Goal: Check status: Check status

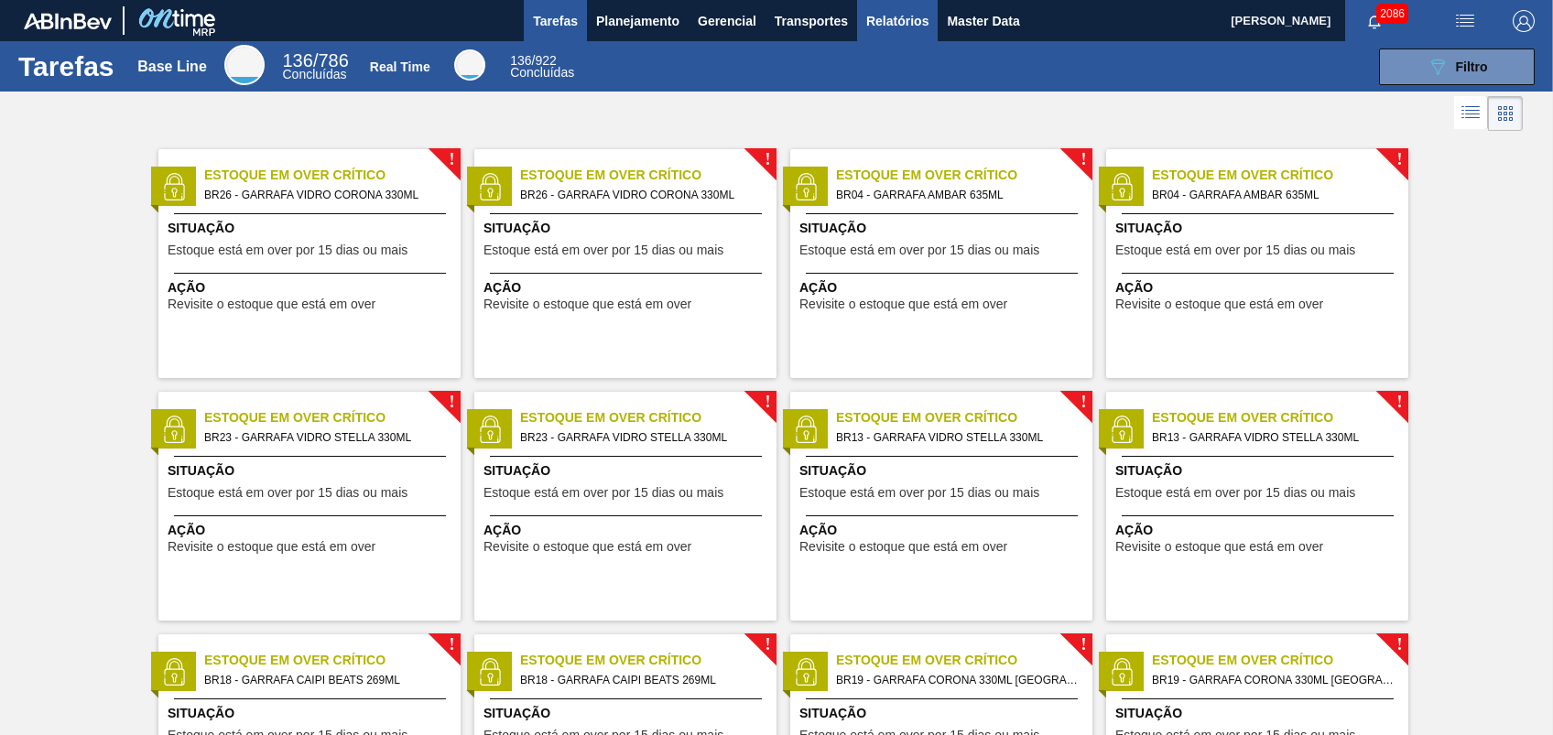
click at [908, 18] on span "Relatórios" at bounding box center [897, 21] width 62 height 22
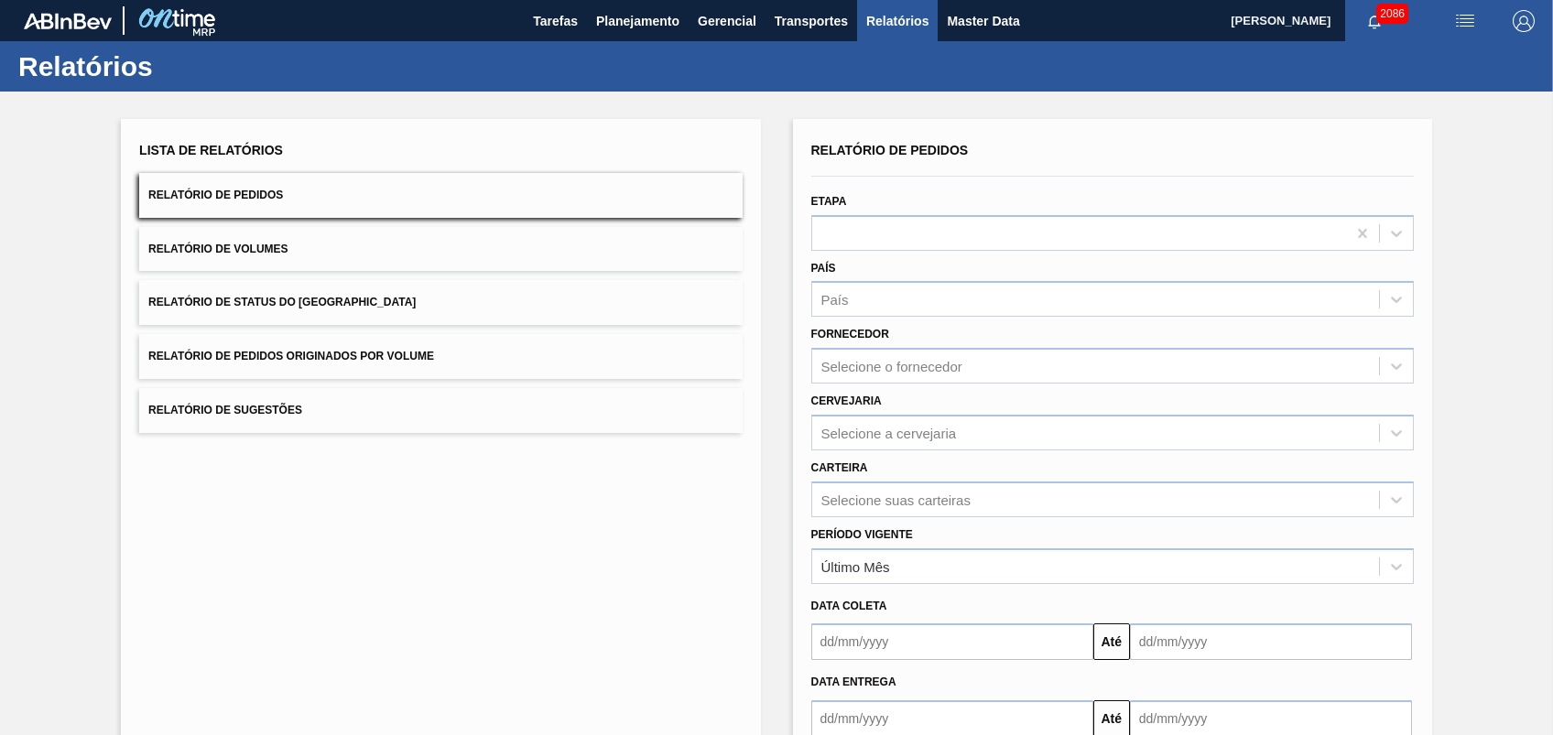
click at [306, 349] on button "Relatório de Pedidos Originados por Volume" at bounding box center [440, 356] width 602 height 45
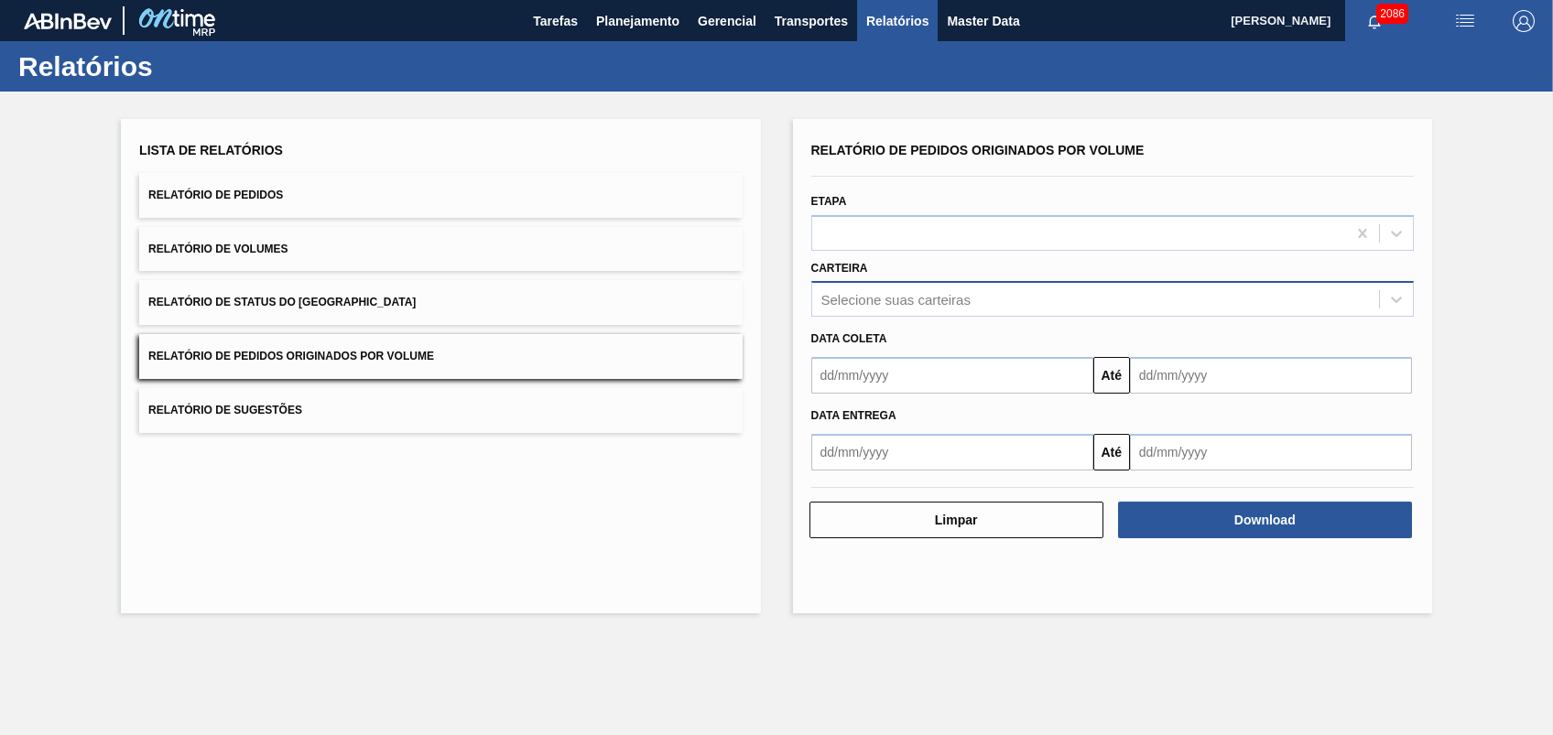
click at [916, 298] on div "Selecione suas carteiras" at bounding box center [895, 300] width 149 height 16
drag, startPoint x: 916, startPoint y: 333, endPoint x: 790, endPoint y: 271, distance: 140.0
click at [777, 277] on div "Lista de Relatórios Relatório de Pedidos Relatório de Volumes Relatório de Stat…" at bounding box center [776, 364] width 1553 height 545
type input "vidro"
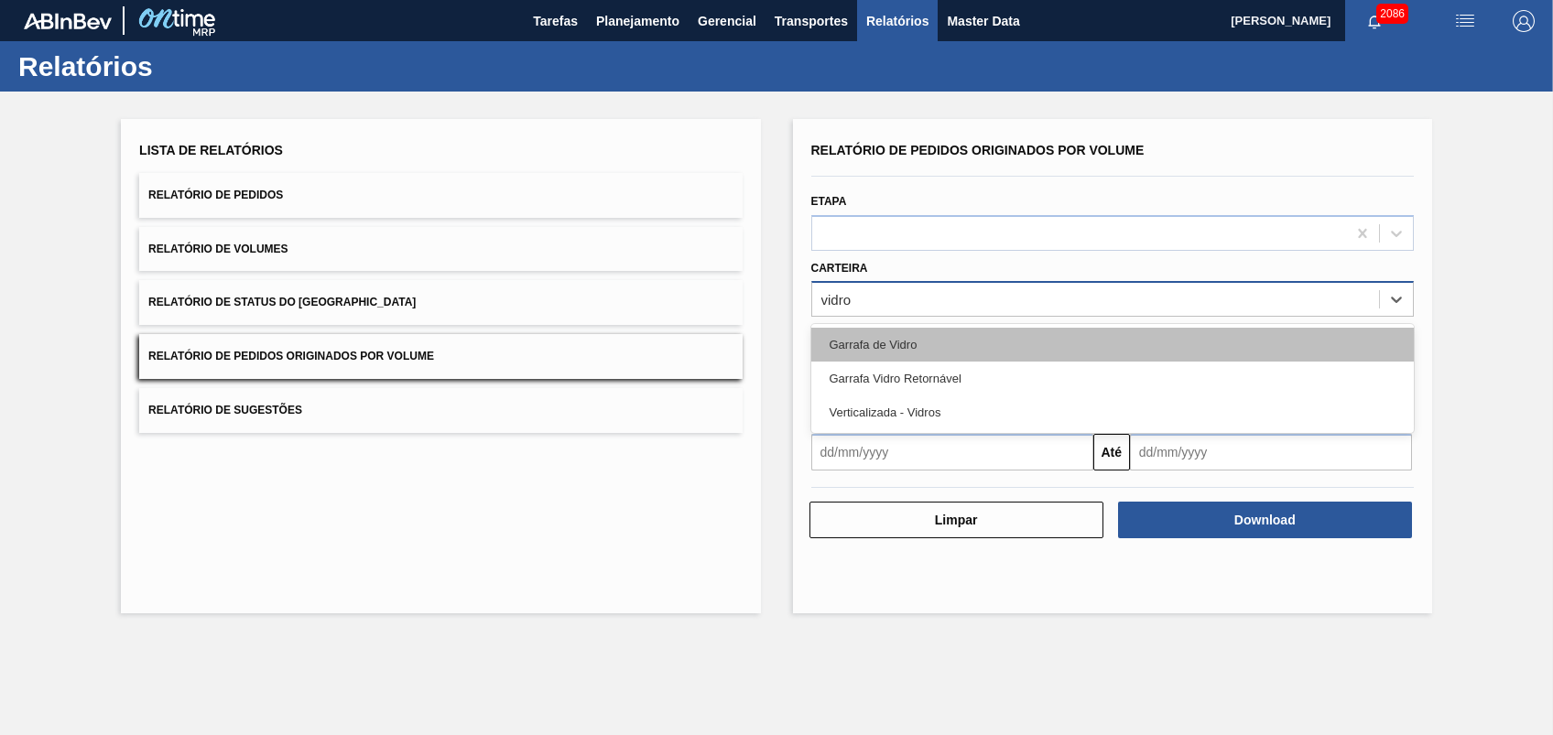
click at [895, 345] on div "Garrafa de Vidro" at bounding box center [1112, 345] width 602 height 34
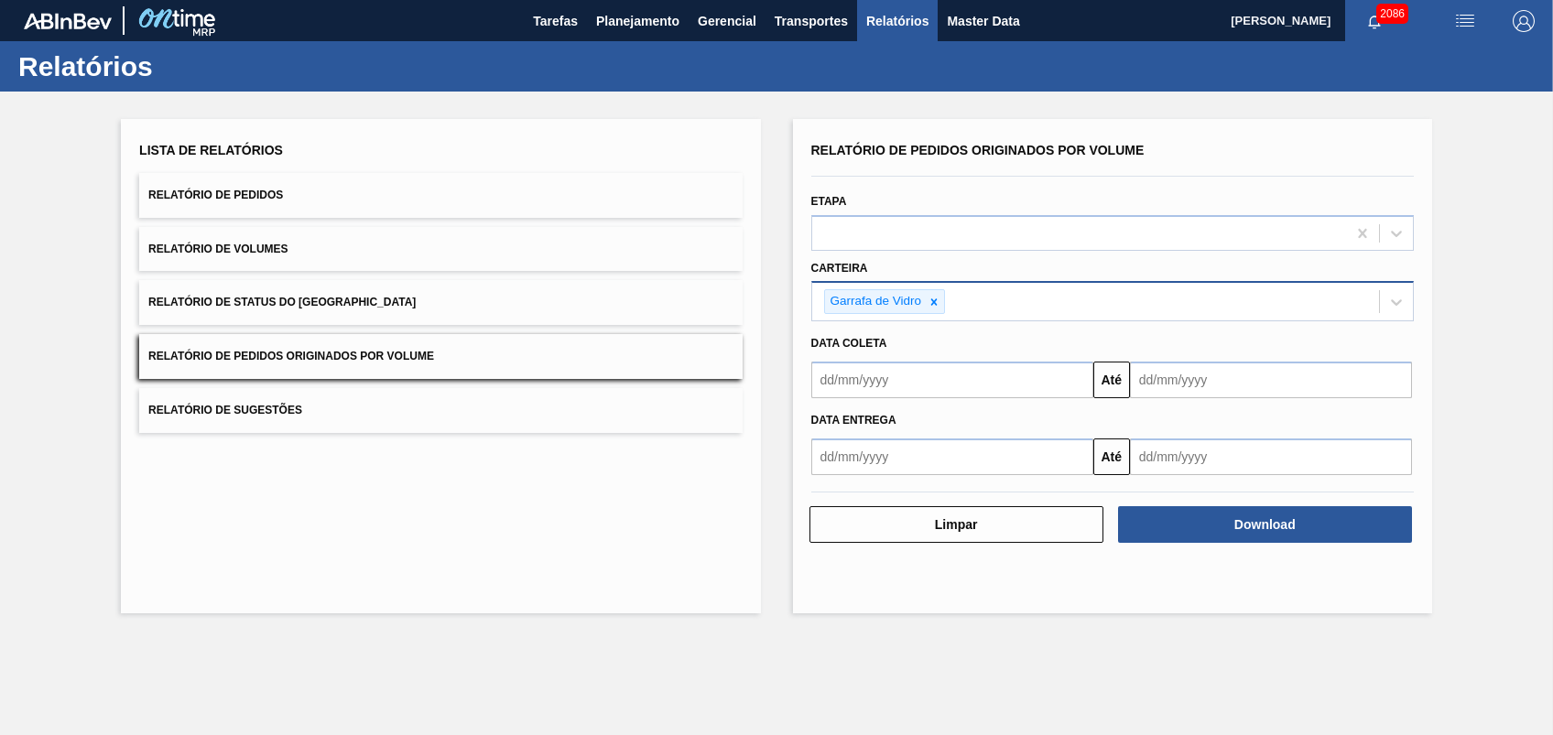
click at [886, 351] on div "Data coleta" at bounding box center [1112, 344] width 617 height 27
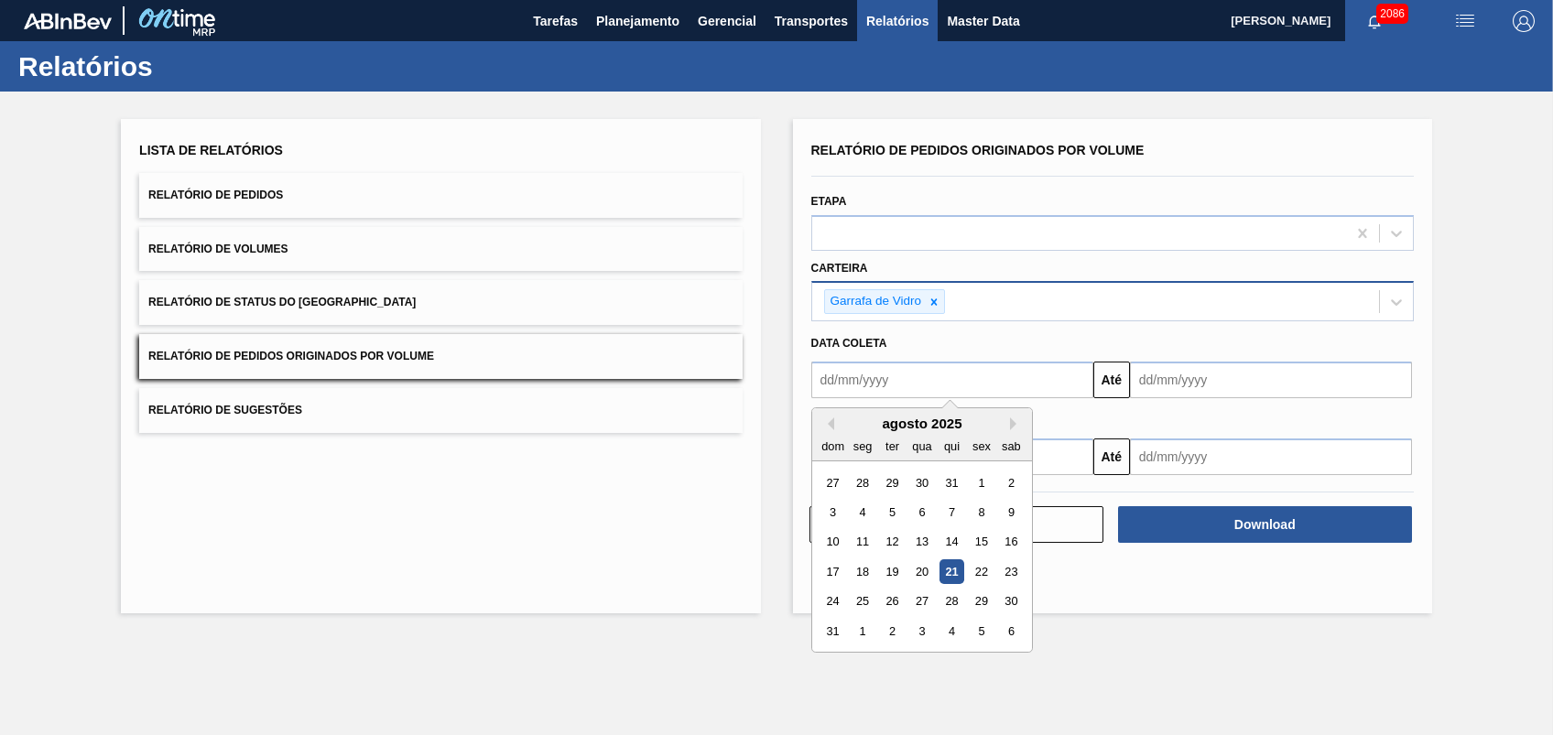
click at [874, 385] on input "text" at bounding box center [952, 380] width 282 height 37
click at [835, 377] on input "text" at bounding box center [952, 380] width 282 height 37
drag, startPoint x: 742, startPoint y: 482, endPoint x: 750, endPoint y: 476, distance: 9.7
click at [742, 483] on div "Lista de Relatórios Relatório de Pedidos Relatório de Volumes Relatório de Stat…" at bounding box center [440, 366] width 639 height 494
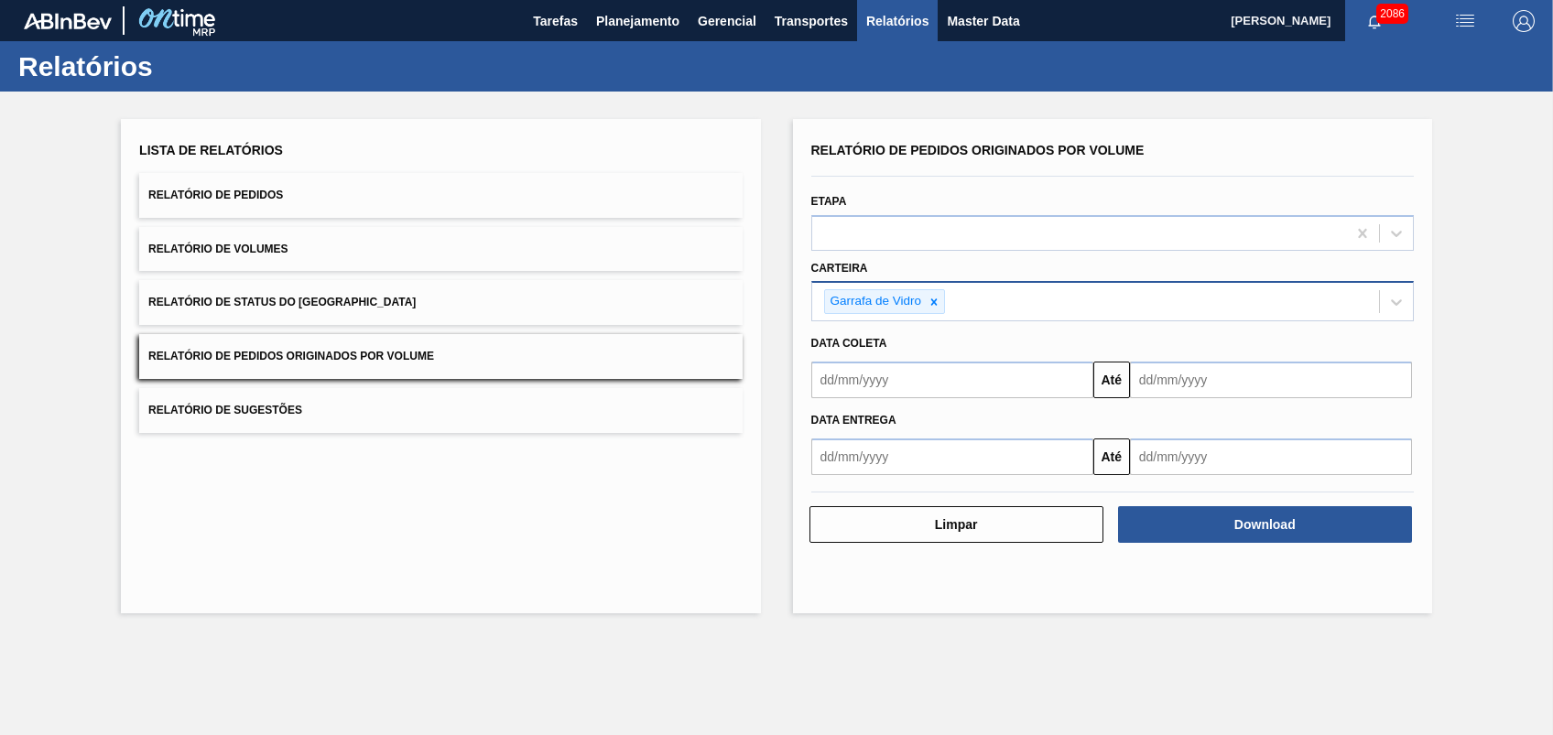
drag, startPoint x: 977, startPoint y: 360, endPoint x: 972, endPoint y: 381, distance: 21.5
click at [974, 365] on div "Até" at bounding box center [1112, 377] width 617 height 41
click at [971, 384] on input "text" at bounding box center [952, 380] width 282 height 37
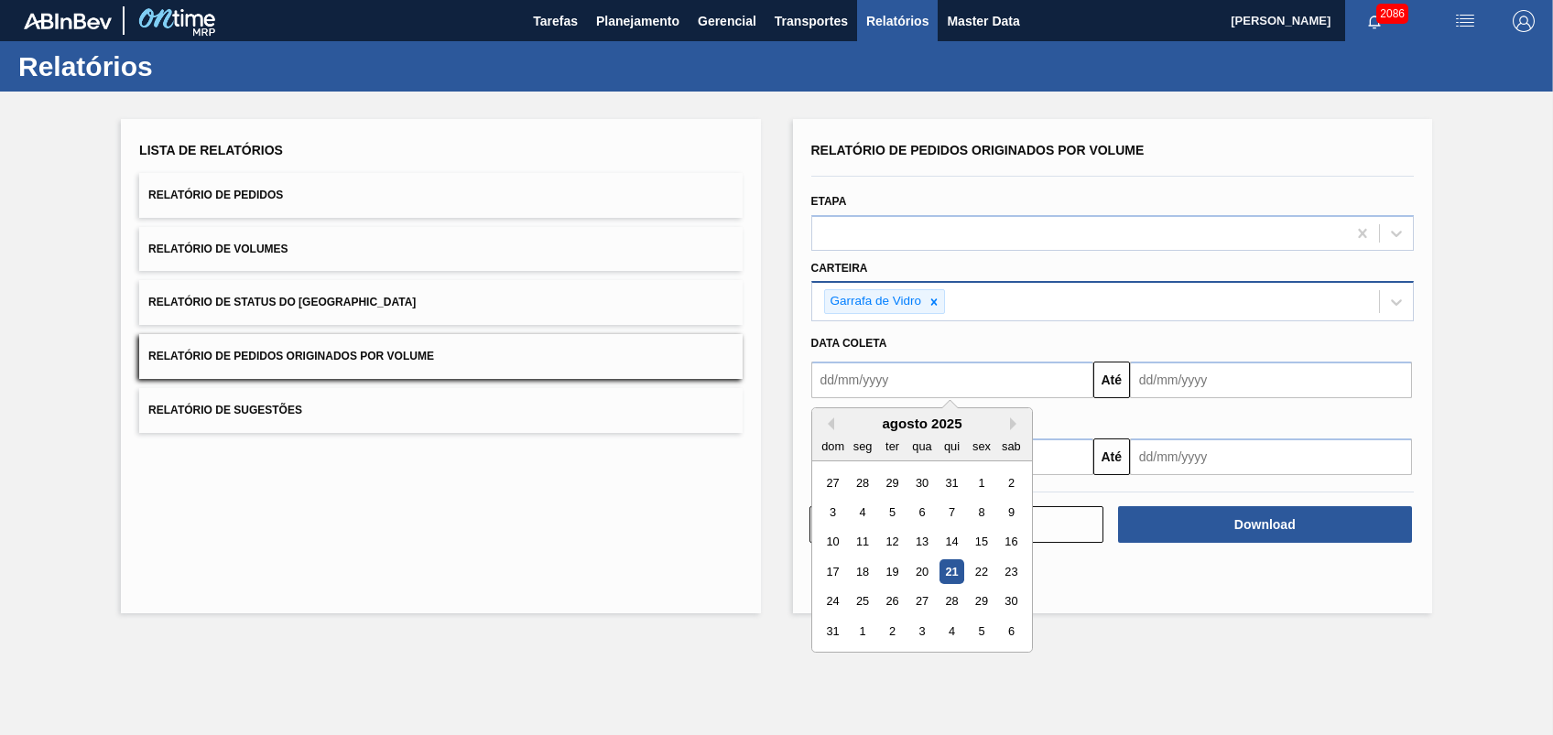
type input "[DATE]"
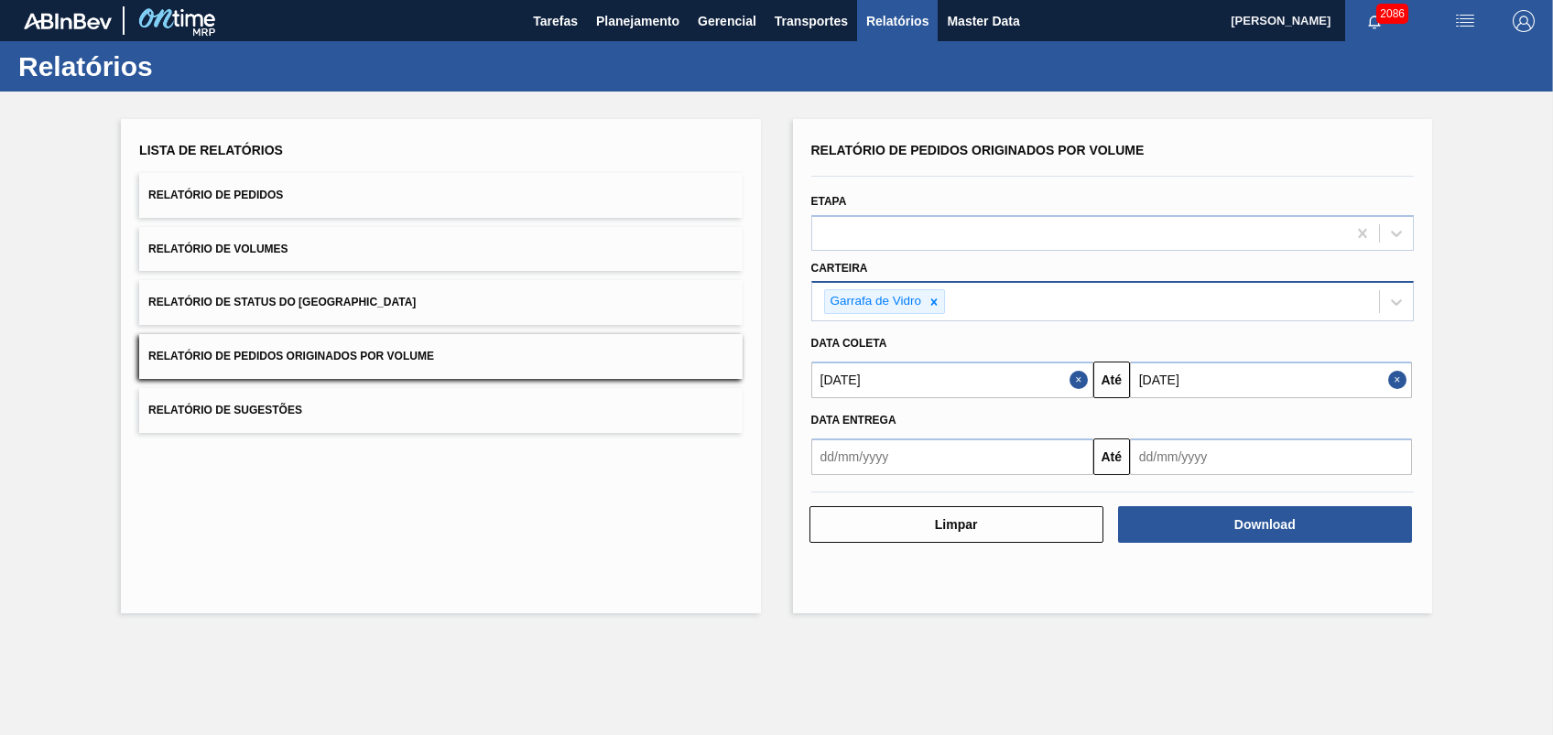
click at [738, 478] on div "Lista de Relatórios Relatório de Pedidos Relatório de Volumes Relatório de Stat…" at bounding box center [440, 366] width 639 height 494
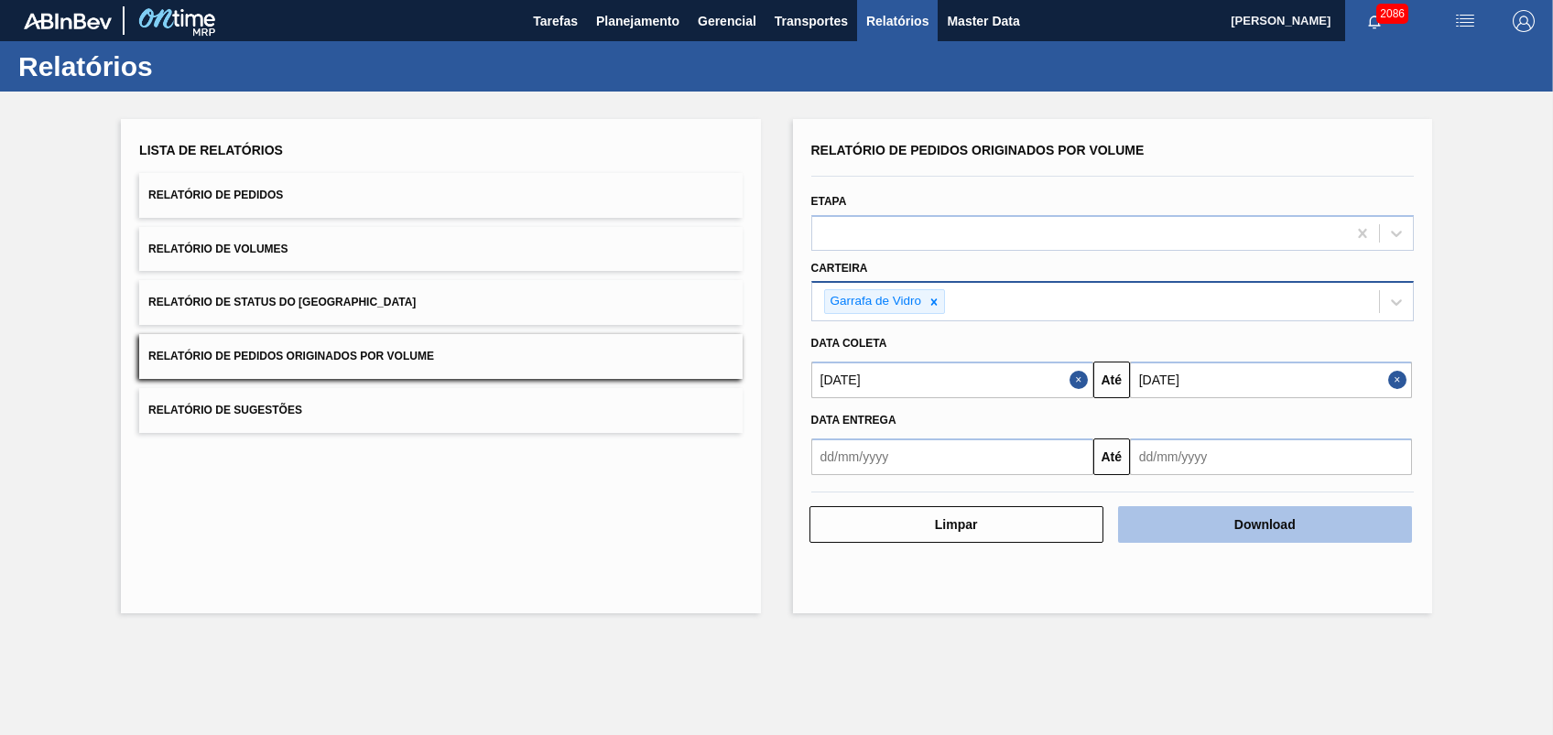
click at [1207, 528] on button "Download" at bounding box center [1265, 524] width 294 height 37
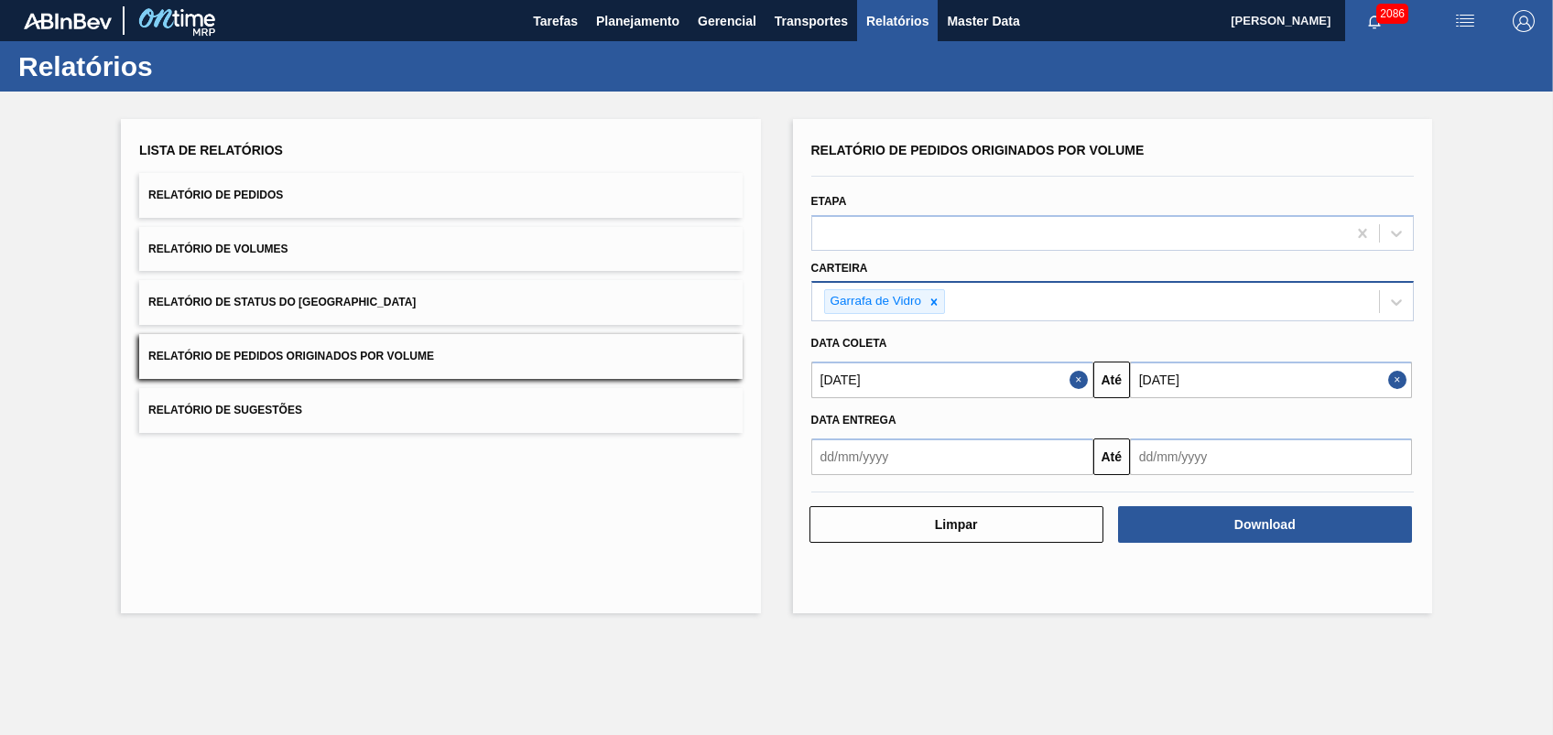
click at [654, 597] on div "Lista de Relatórios Relatório de Pedidos Relatório de Volumes Relatório de Stat…" at bounding box center [440, 366] width 639 height 494
click at [652, 13] on span "Planejamento" at bounding box center [637, 21] width 83 height 22
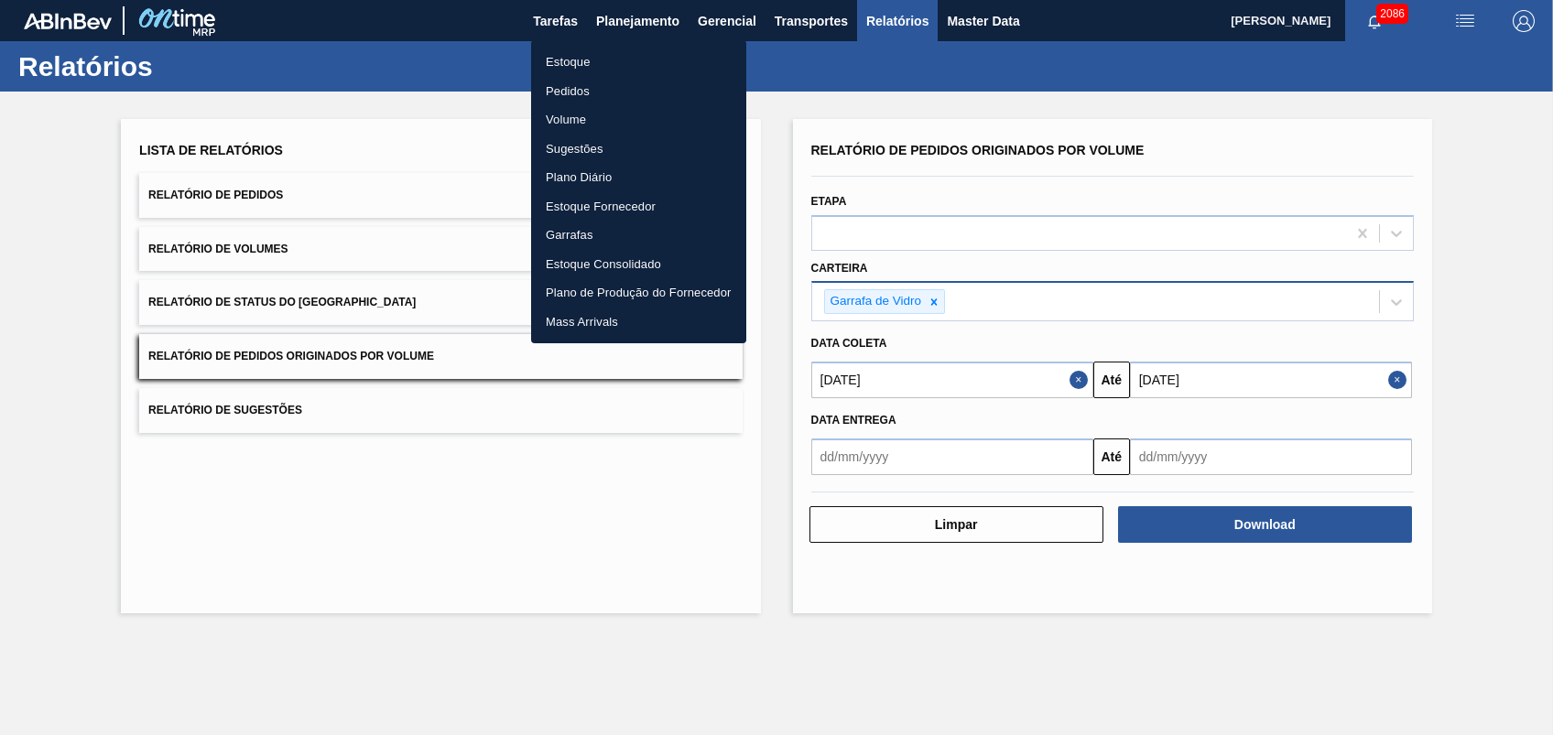
click at [579, 97] on li "Pedidos" at bounding box center [638, 91] width 215 height 29
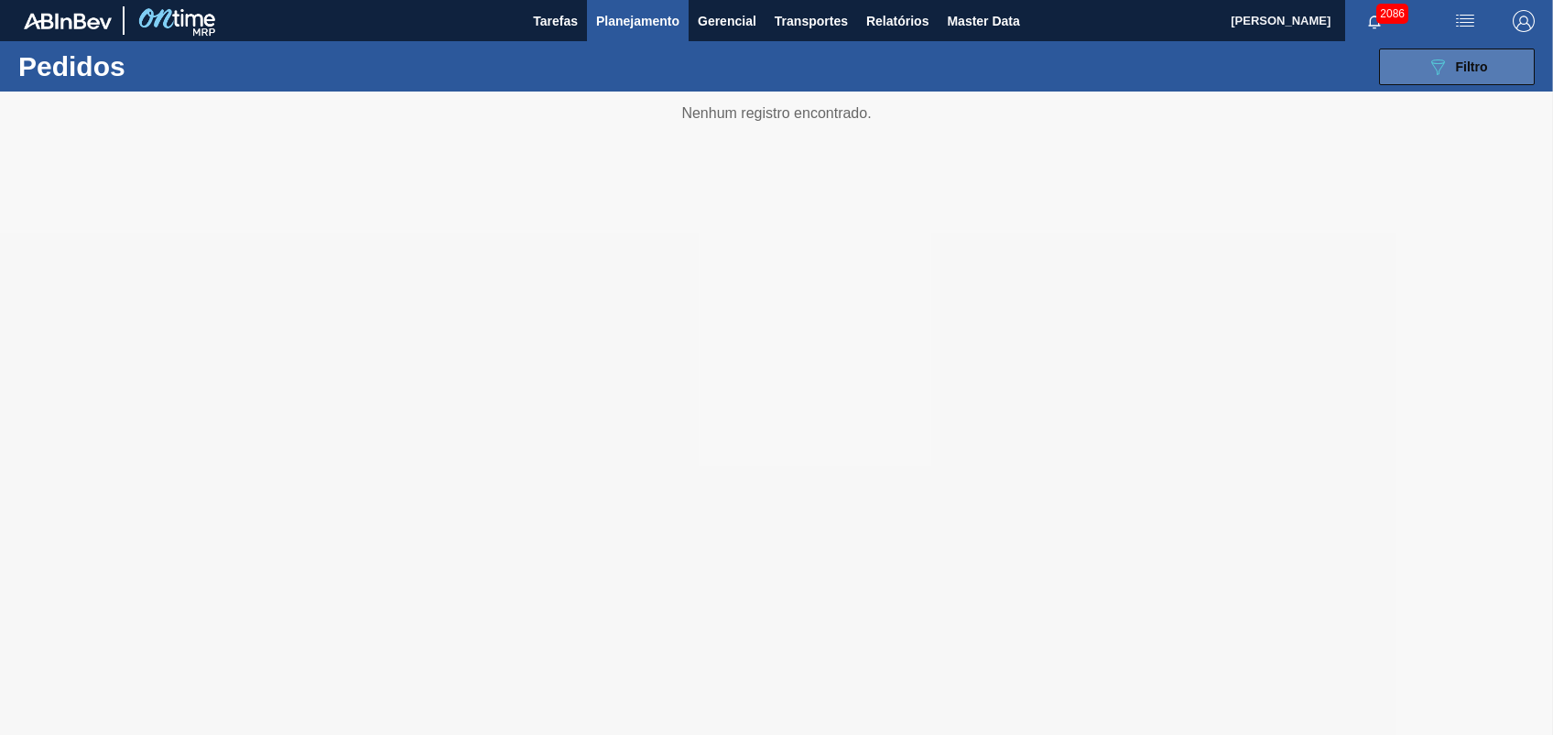
click at [1403, 73] on button "089F7B8B-B2A5-4AFE-B5C0-19BA573D28AC Filtro" at bounding box center [1457, 67] width 156 height 37
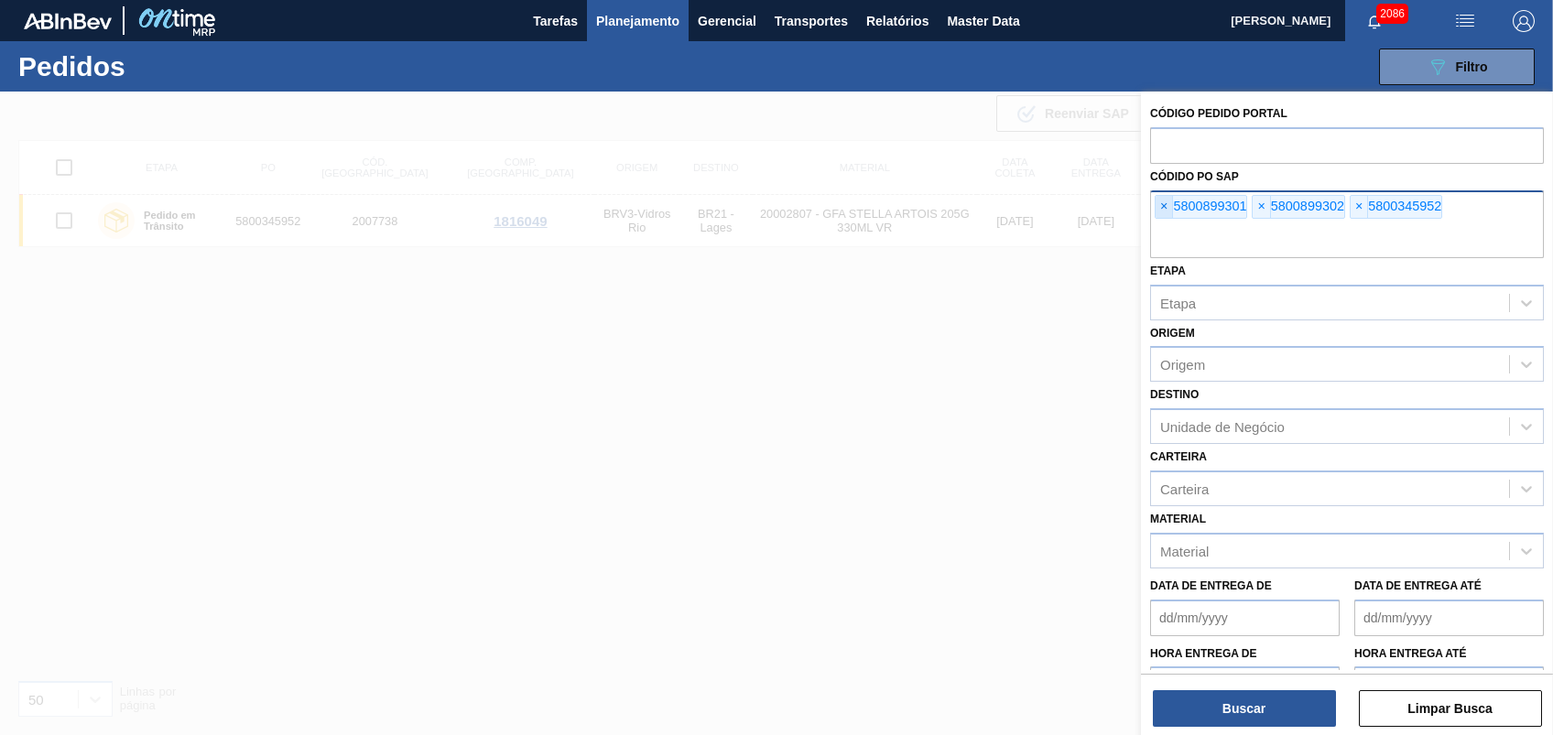
click at [1164, 198] on span "×" at bounding box center [1163, 207] width 17 height 22
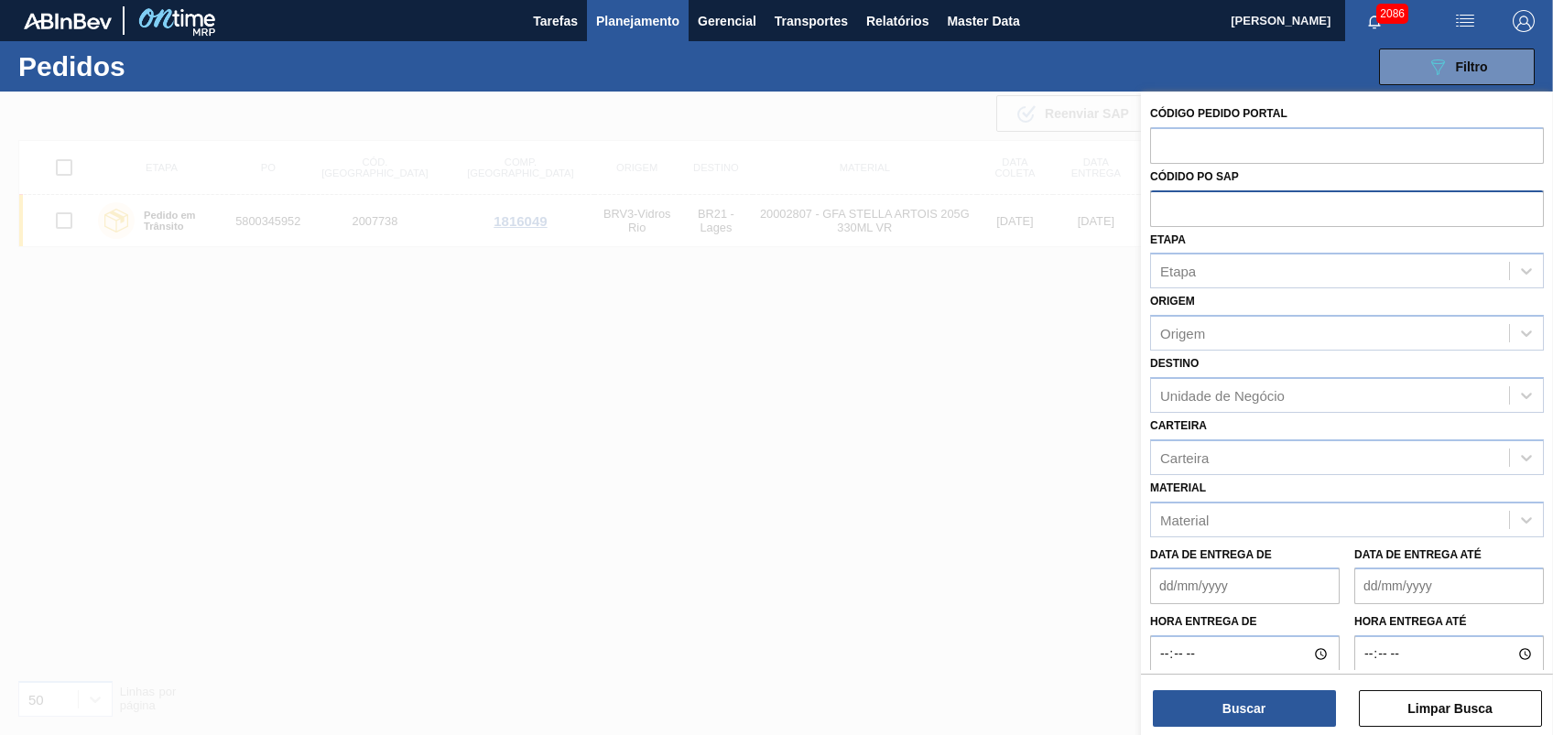
click at [1164, 198] on input "text" at bounding box center [1347, 207] width 394 height 35
paste input "text"
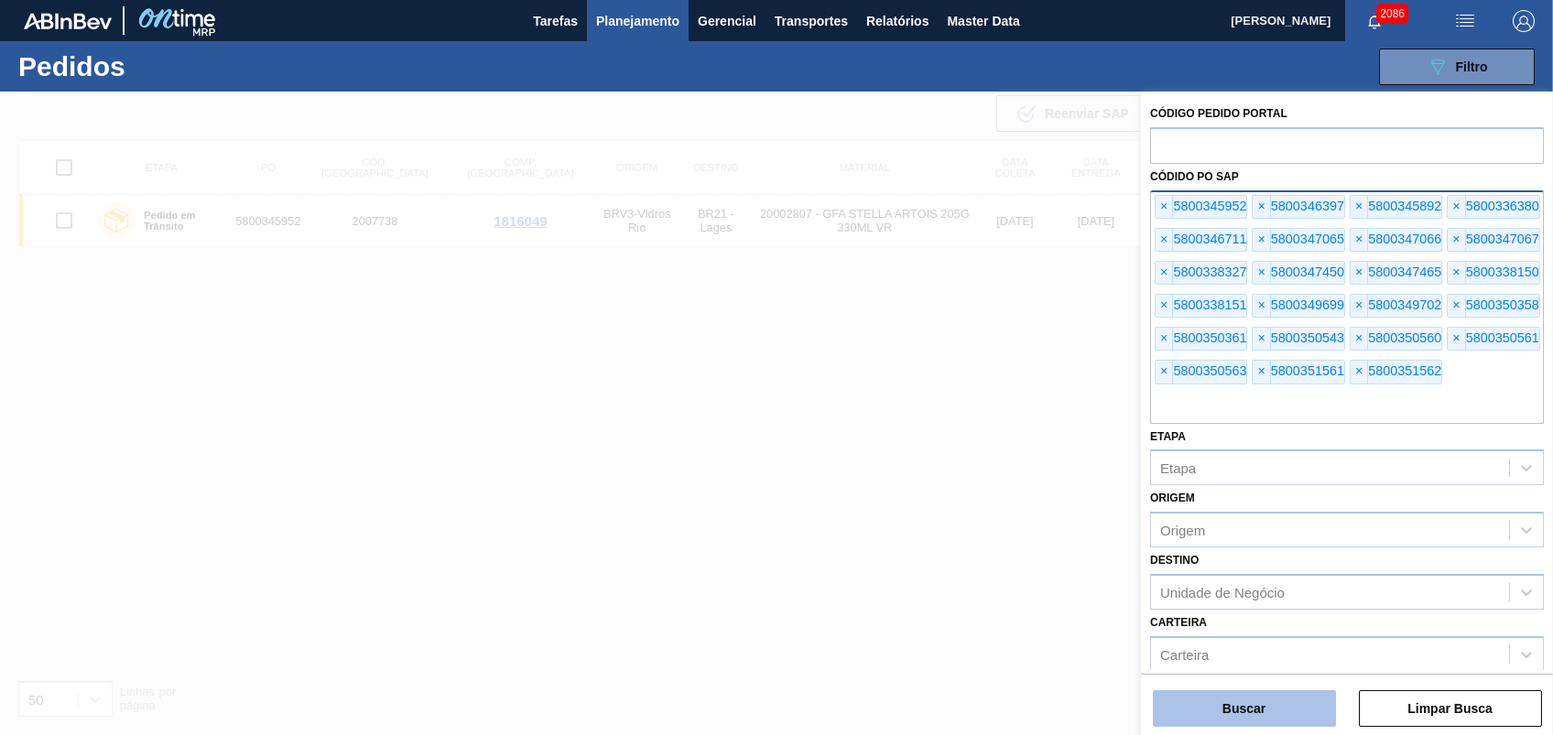
click at [1264, 700] on button "Buscar" at bounding box center [1244, 708] width 183 height 37
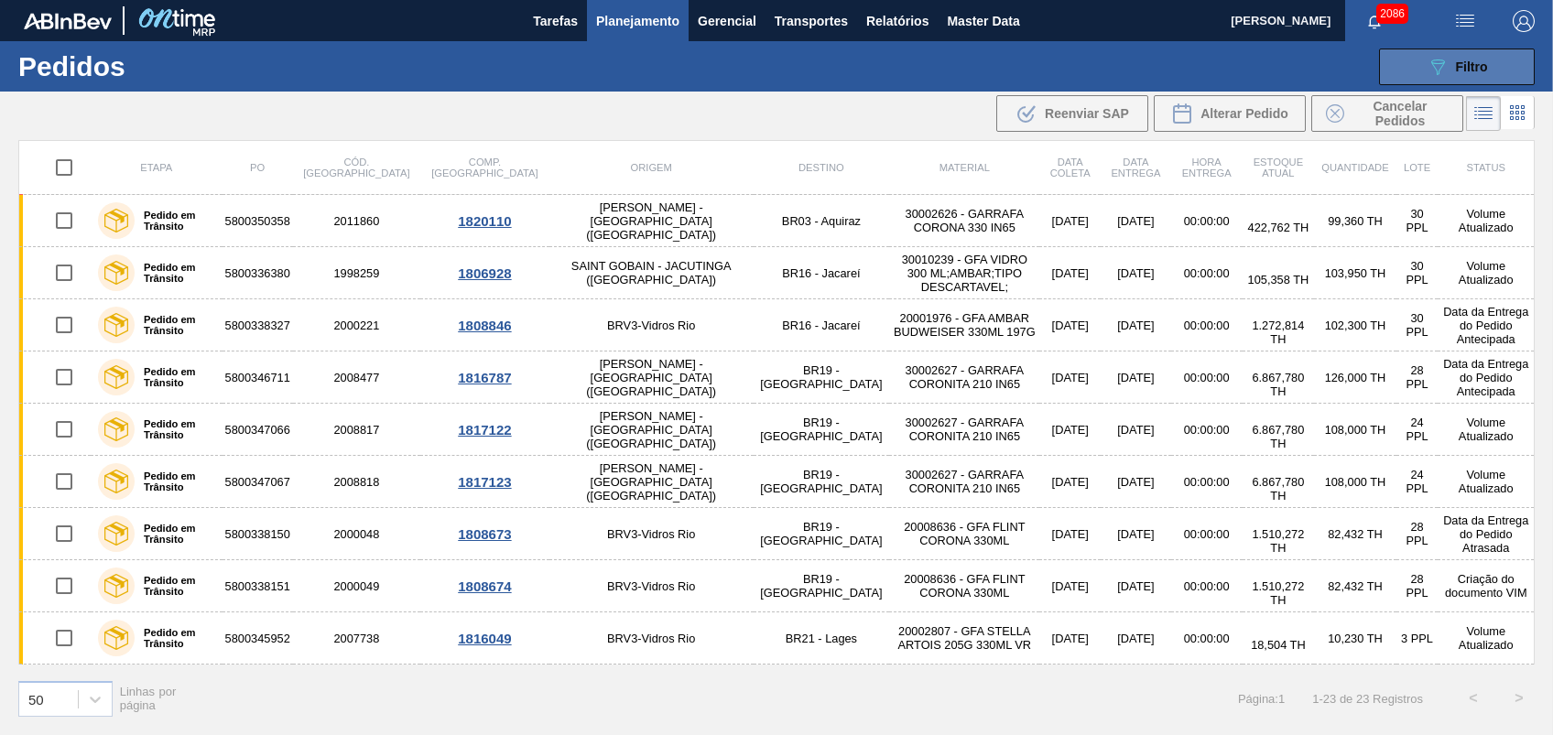
click at [1447, 73] on icon "089F7B8B-B2A5-4AFE-B5C0-19BA573D28AC" at bounding box center [1437, 67] width 22 height 22
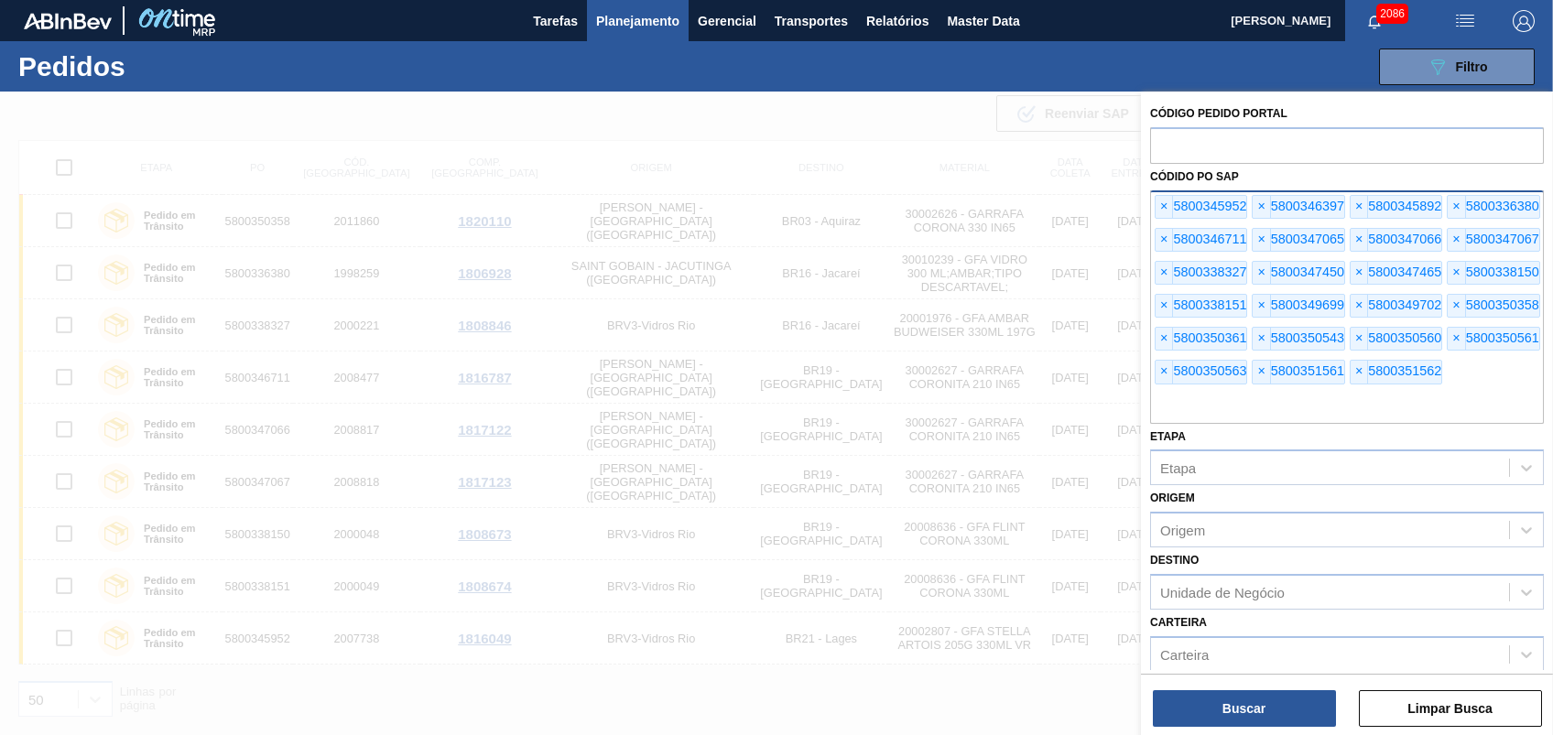
click at [1160, 189] on div "Códido PO SAP × 5800345952 × 5800346397 × 5800345892 × 5800336380 × 5800346711 …" at bounding box center [1347, 294] width 394 height 260
click at [1160, 206] on span "×" at bounding box center [1163, 207] width 17 height 22
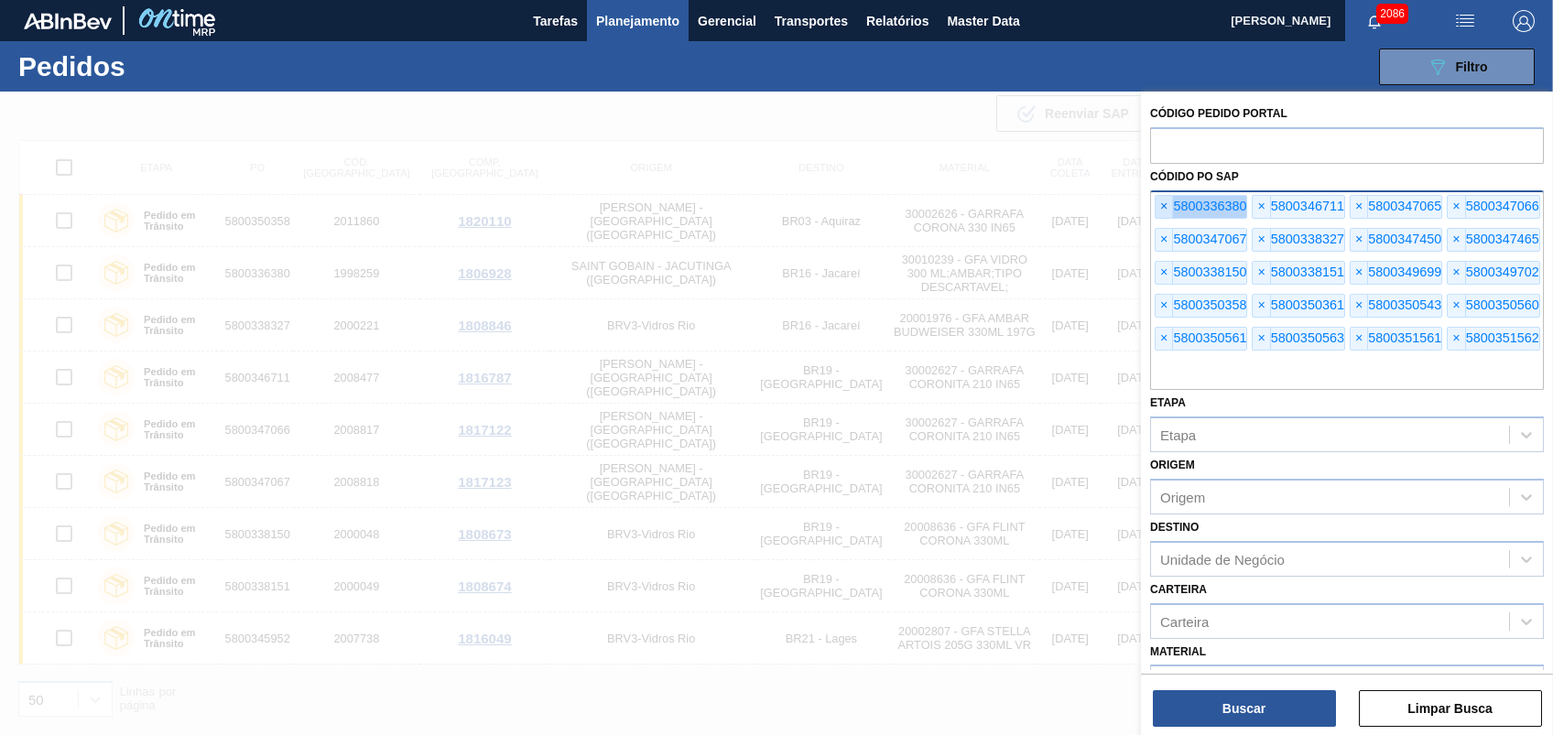
click at [1160, 206] on span "×" at bounding box center [1163, 207] width 17 height 22
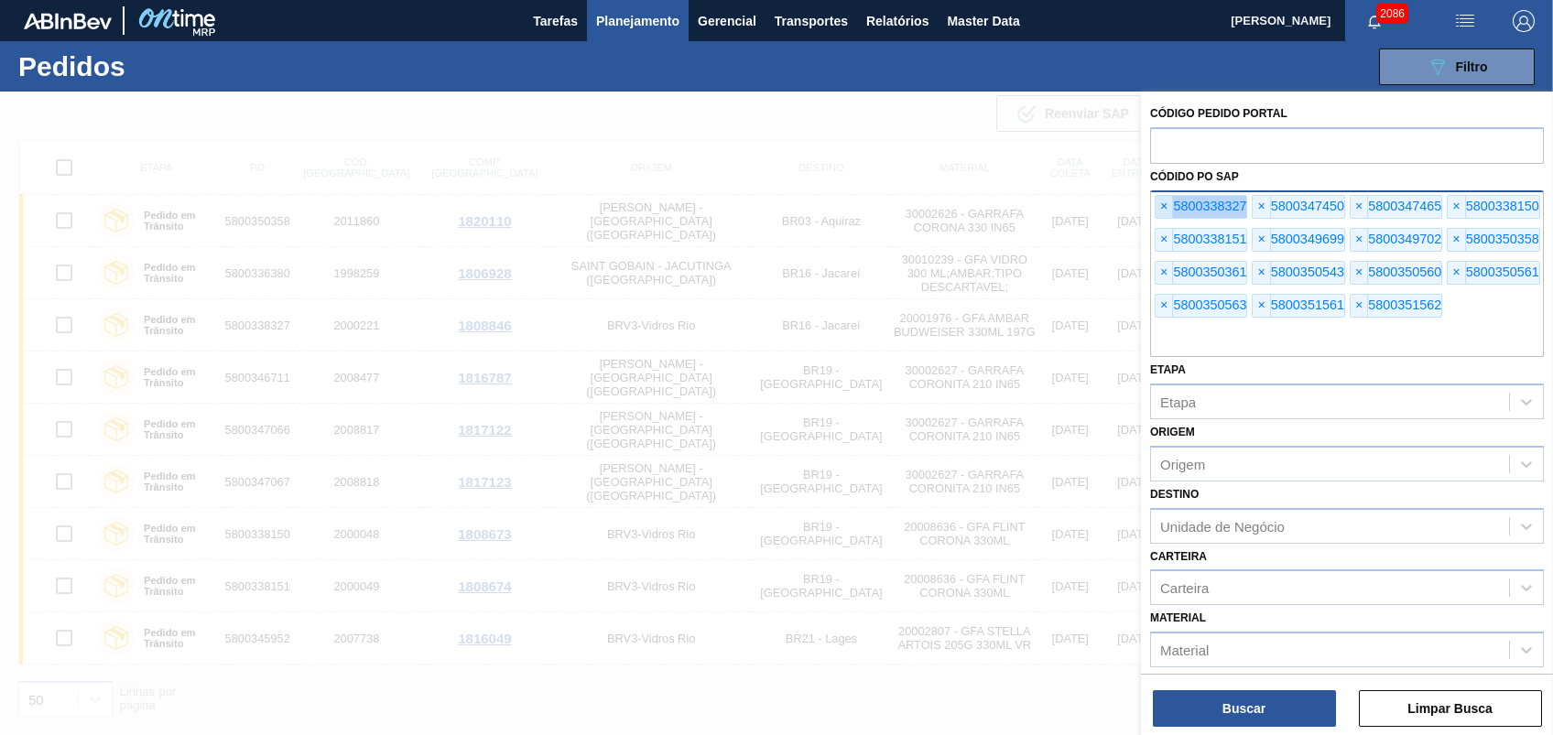
click at [1160, 206] on span "×" at bounding box center [1163, 207] width 17 height 22
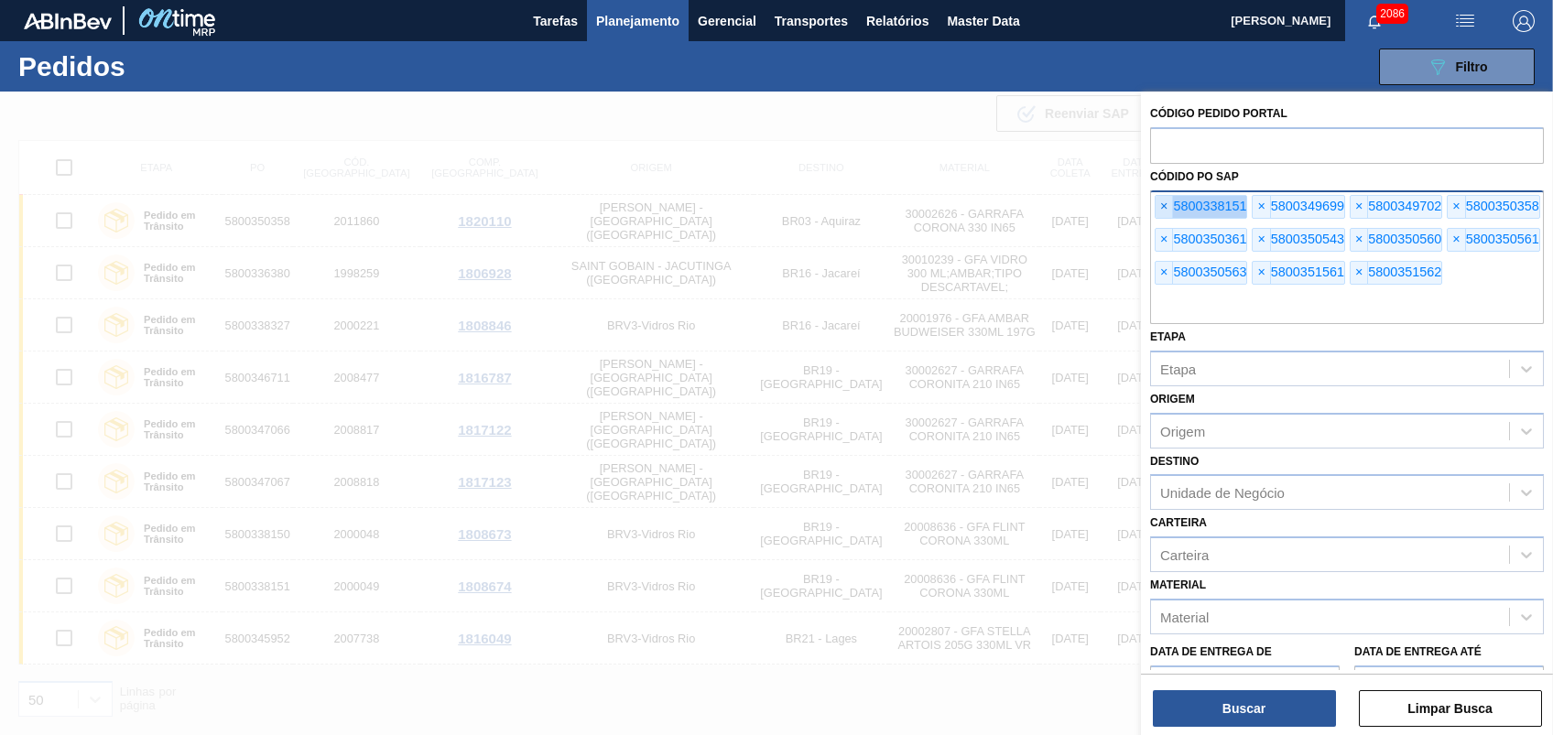
click at [1160, 206] on span "×" at bounding box center [1163, 207] width 17 height 22
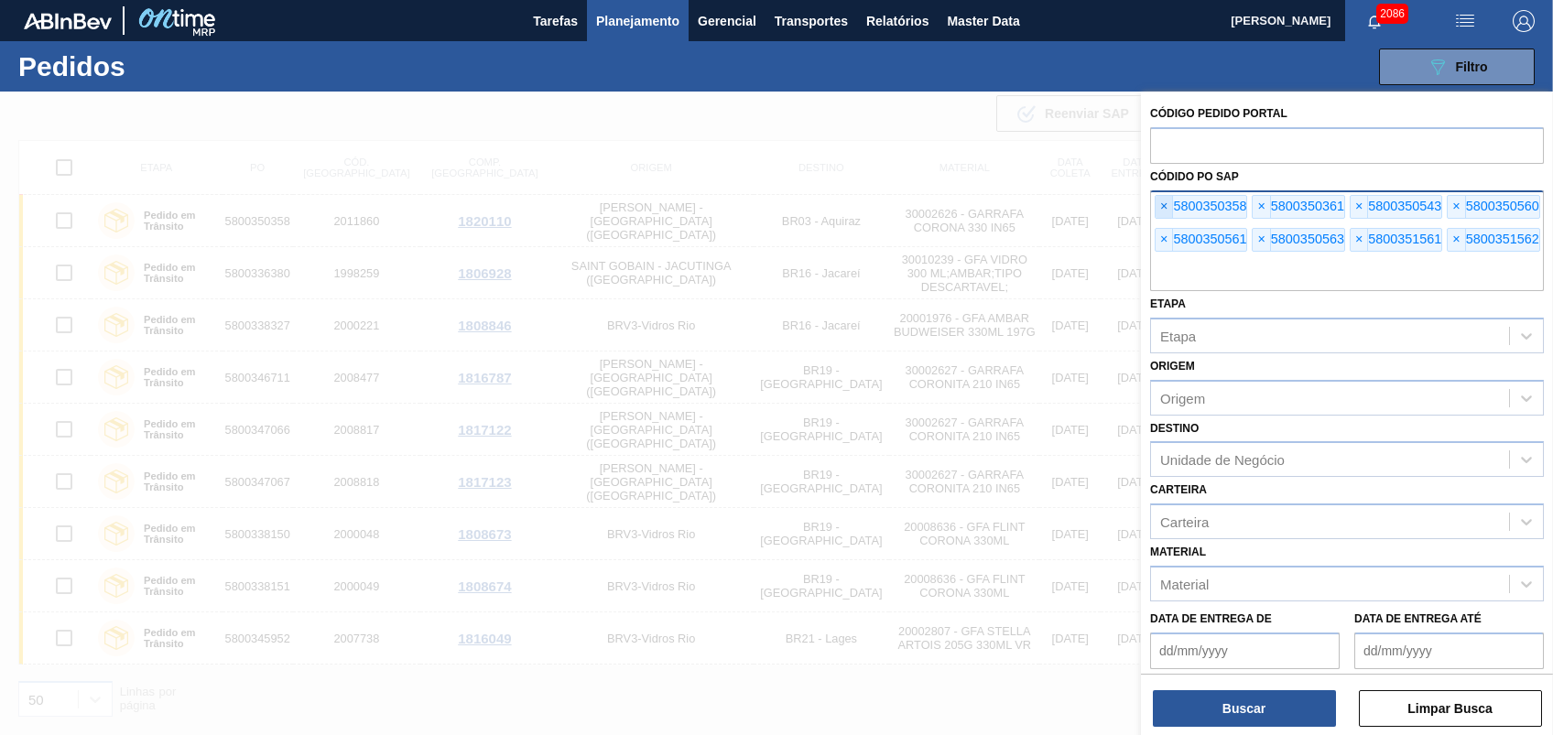
click at [1160, 206] on span "×" at bounding box center [1163, 207] width 17 height 22
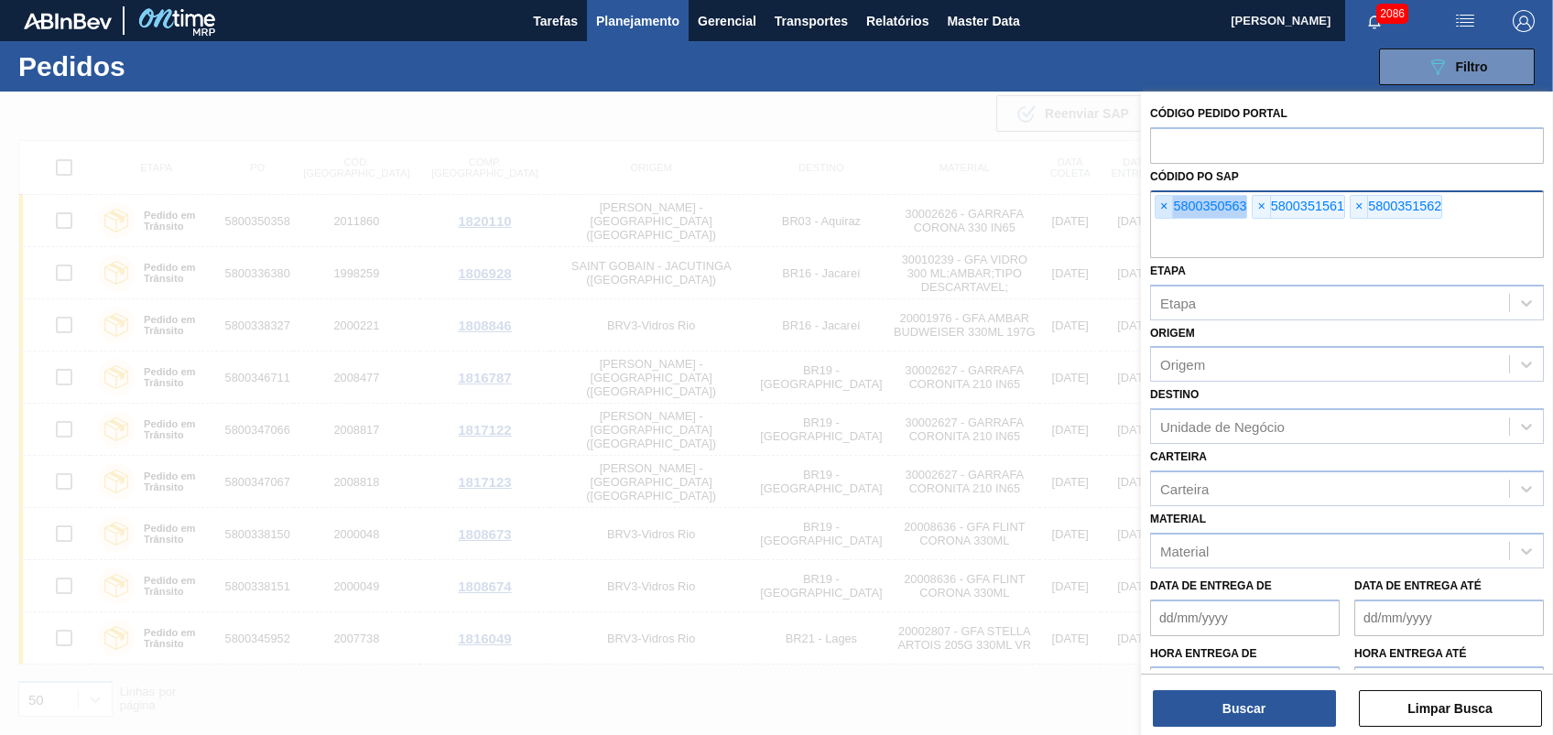
click at [1160, 206] on span "×" at bounding box center [1163, 207] width 17 height 22
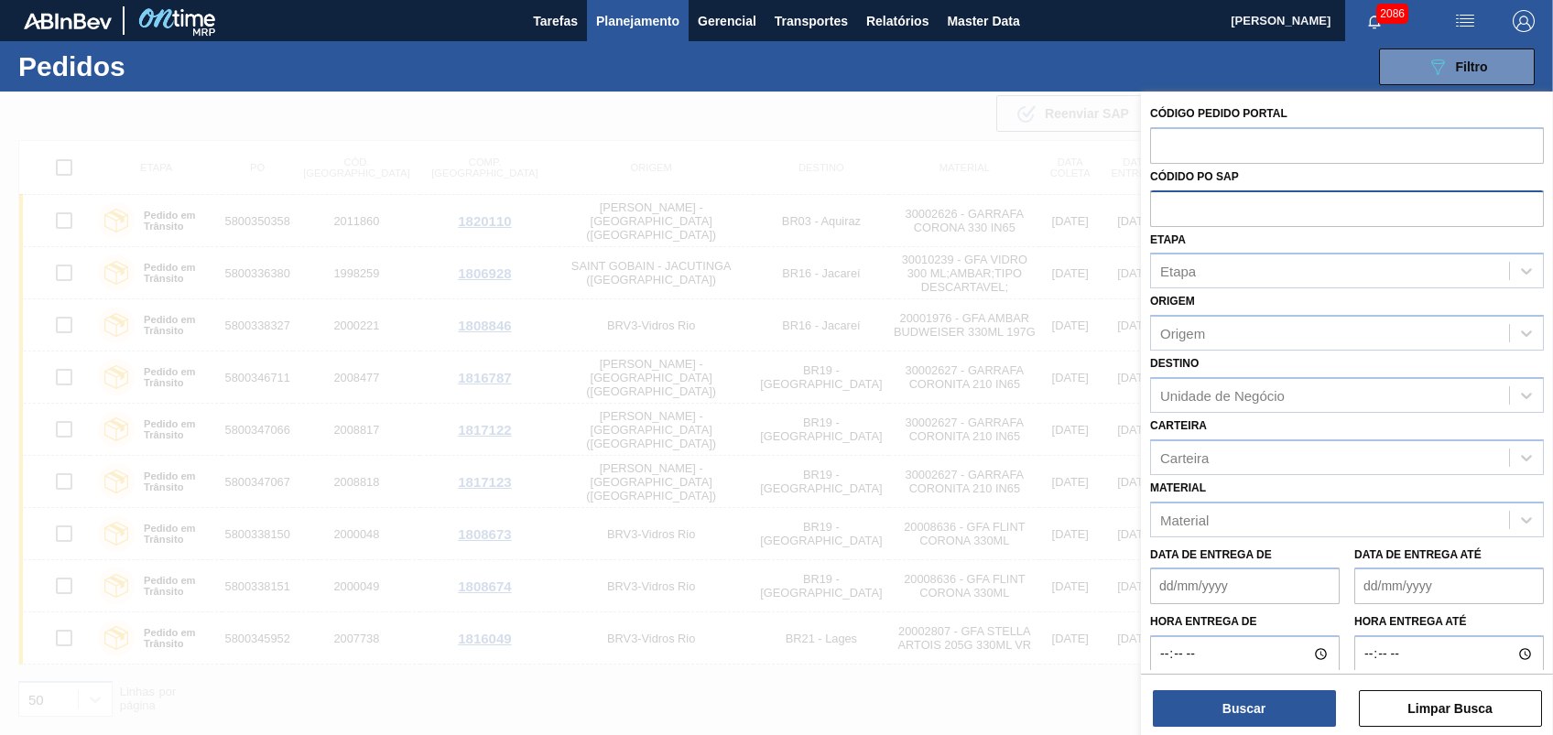
click at [1160, 206] on input "text" at bounding box center [1347, 207] width 394 height 35
paste input "text"
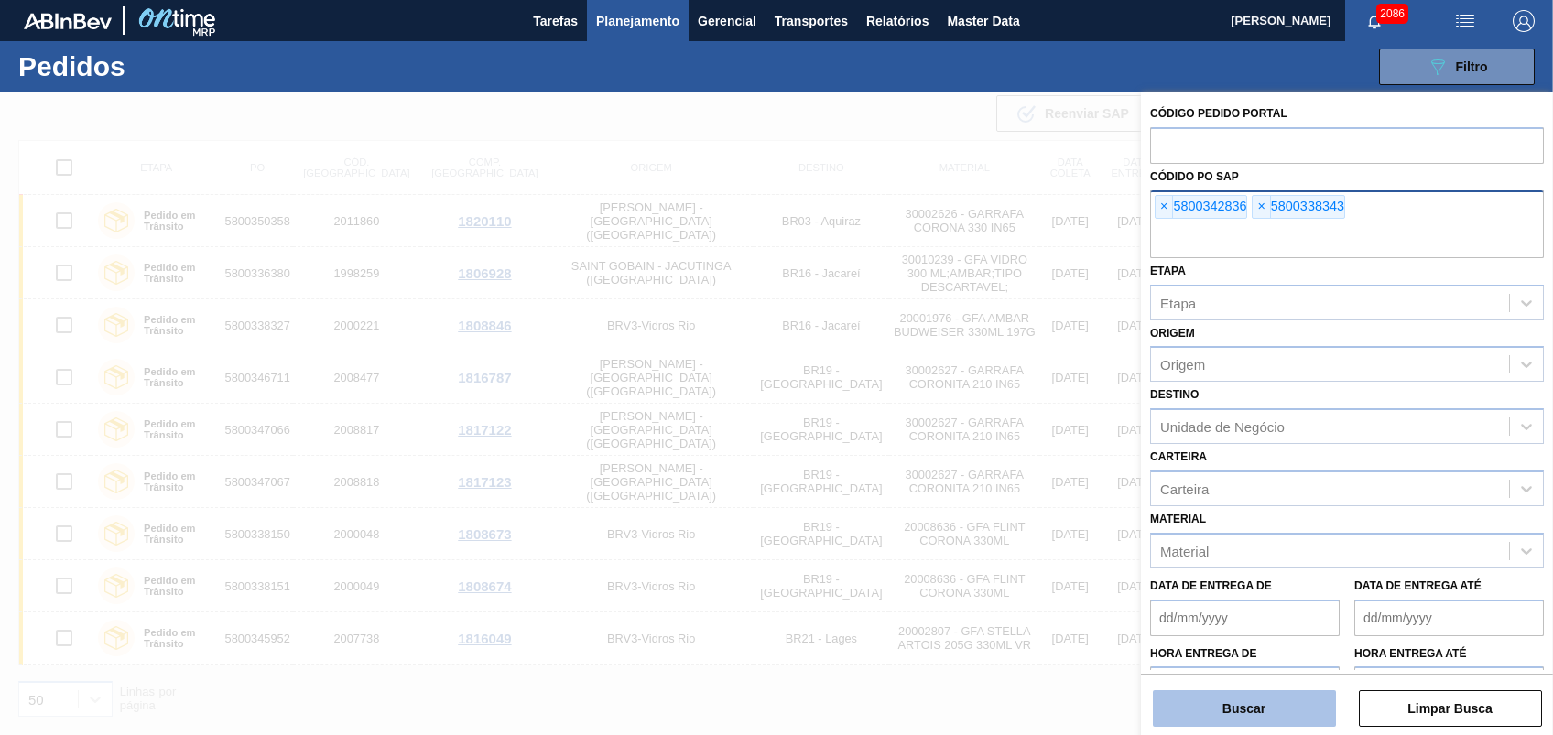
click at [1283, 710] on button "Buscar" at bounding box center [1244, 708] width 183 height 37
